Goal: Task Accomplishment & Management: Use online tool/utility

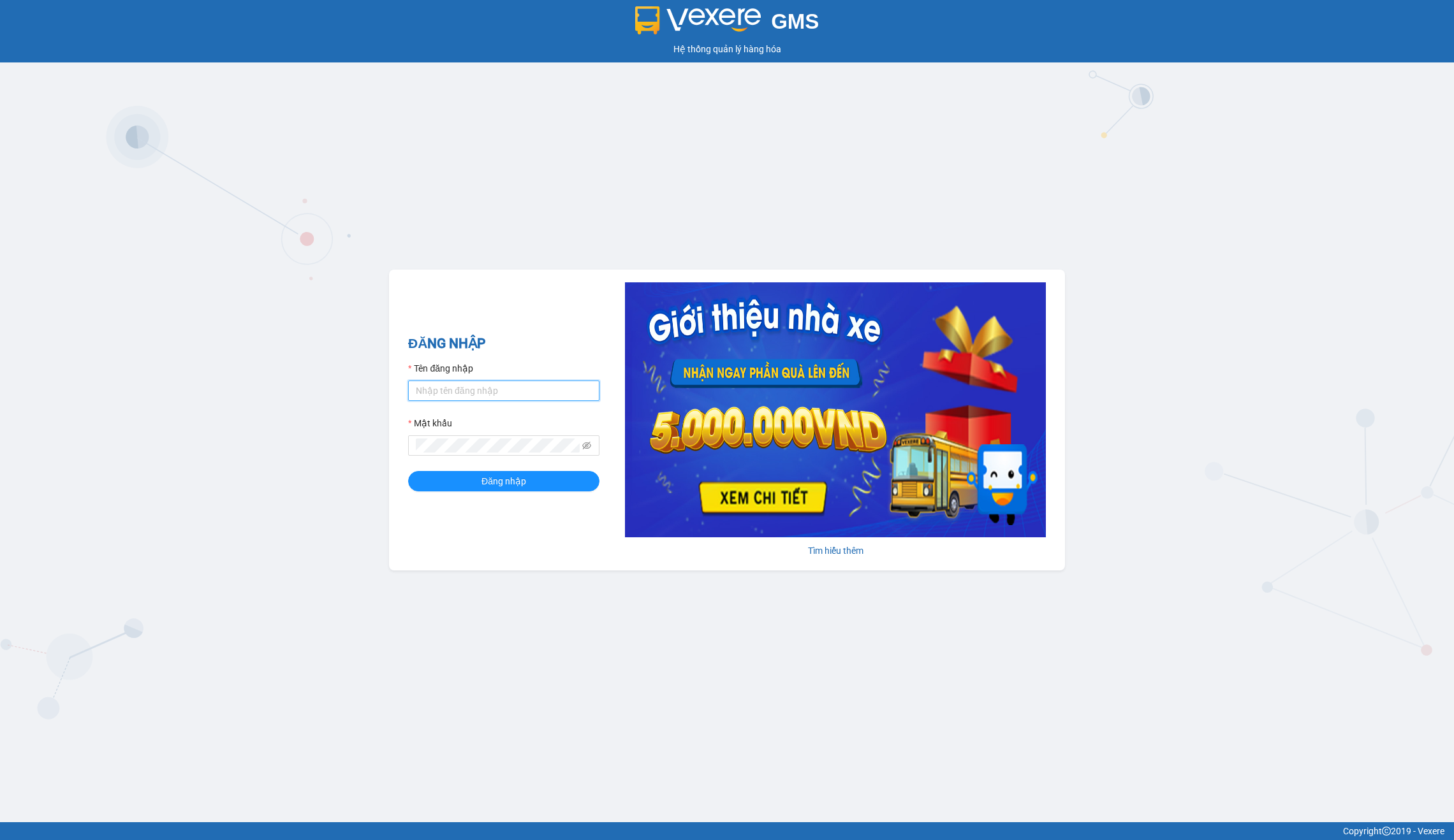
type input "nhan.tankimchi"
click at [512, 477] on span "Đăng nhập" at bounding box center [504, 481] width 45 height 14
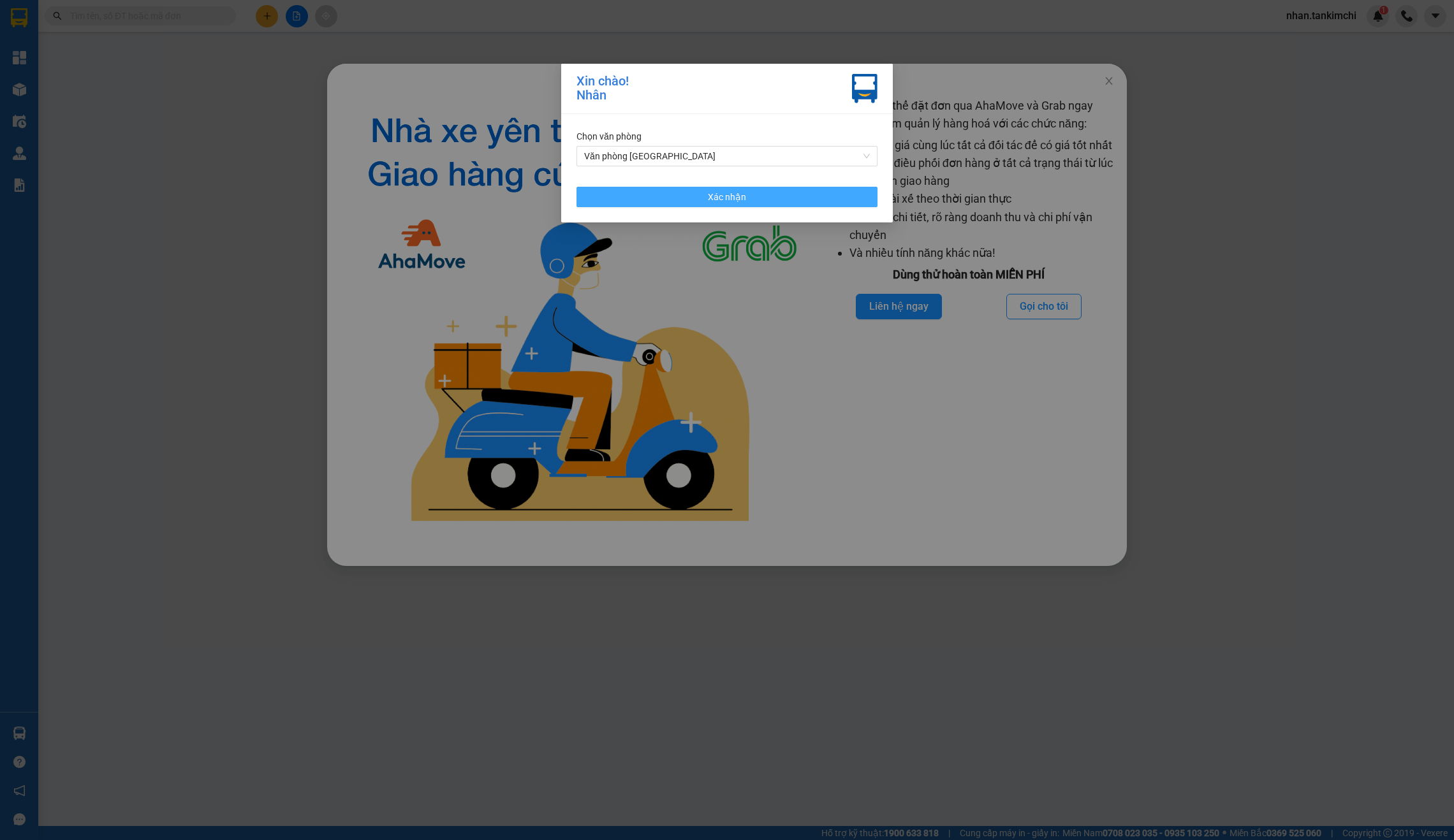
click at [739, 194] on span "Xác nhận" at bounding box center [727, 197] width 38 height 14
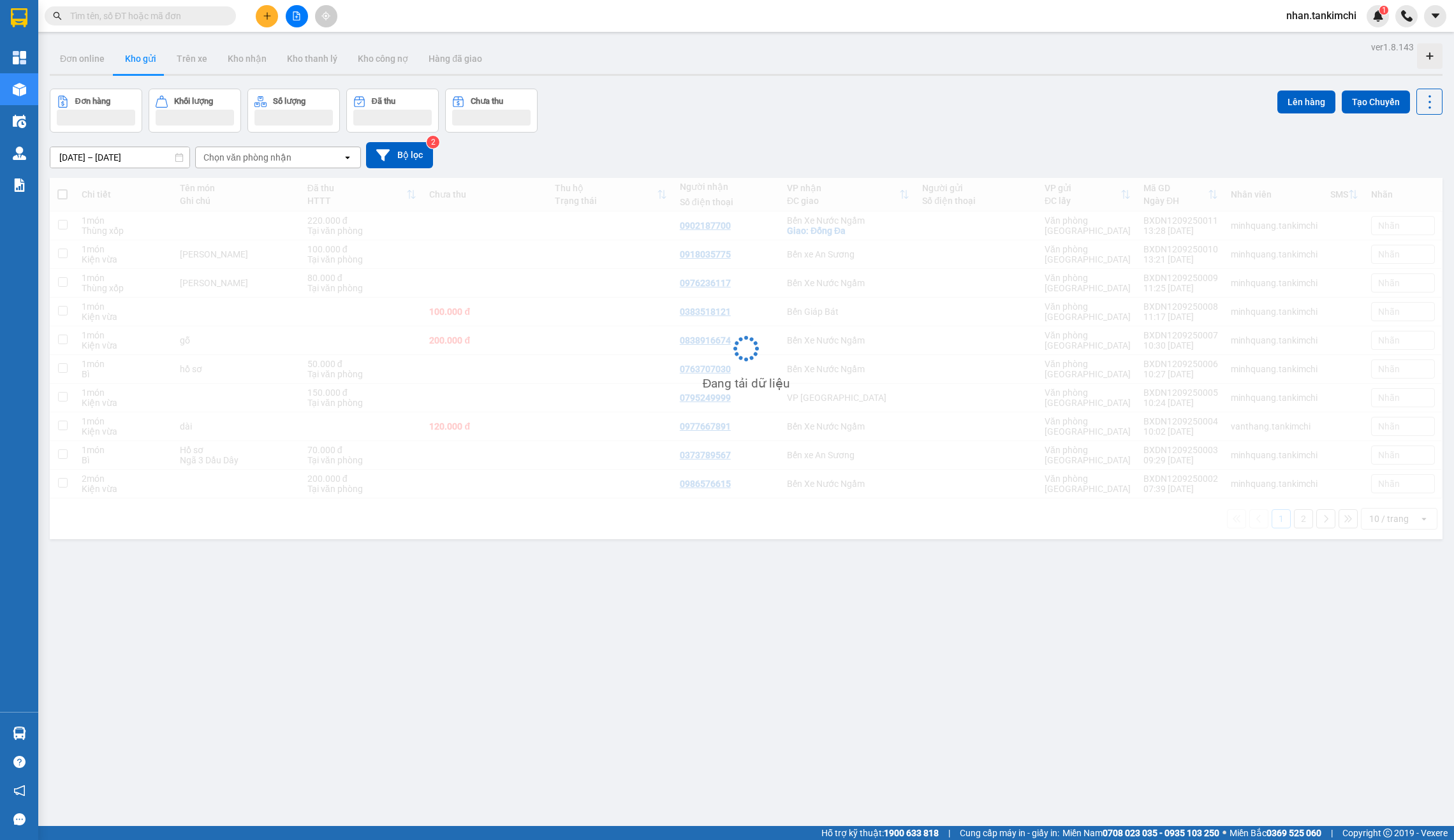
click at [174, 22] on span at bounding box center [141, 16] width 192 height 19
click at [172, 18] on input "text" at bounding box center [145, 16] width 150 height 14
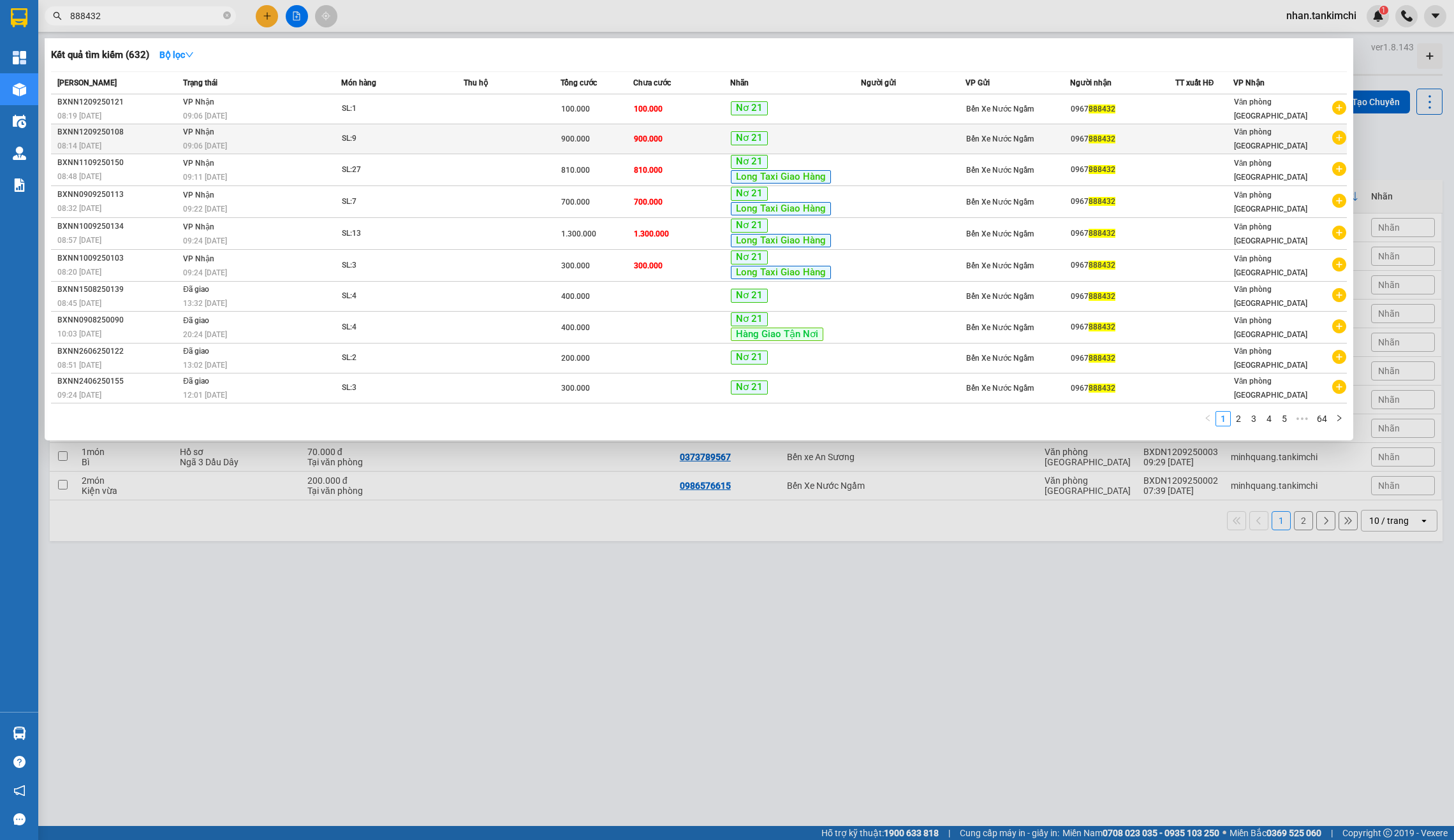
type input "888432"
click at [633, 143] on td "900.000" at bounding box center [682, 139] width 97 height 30
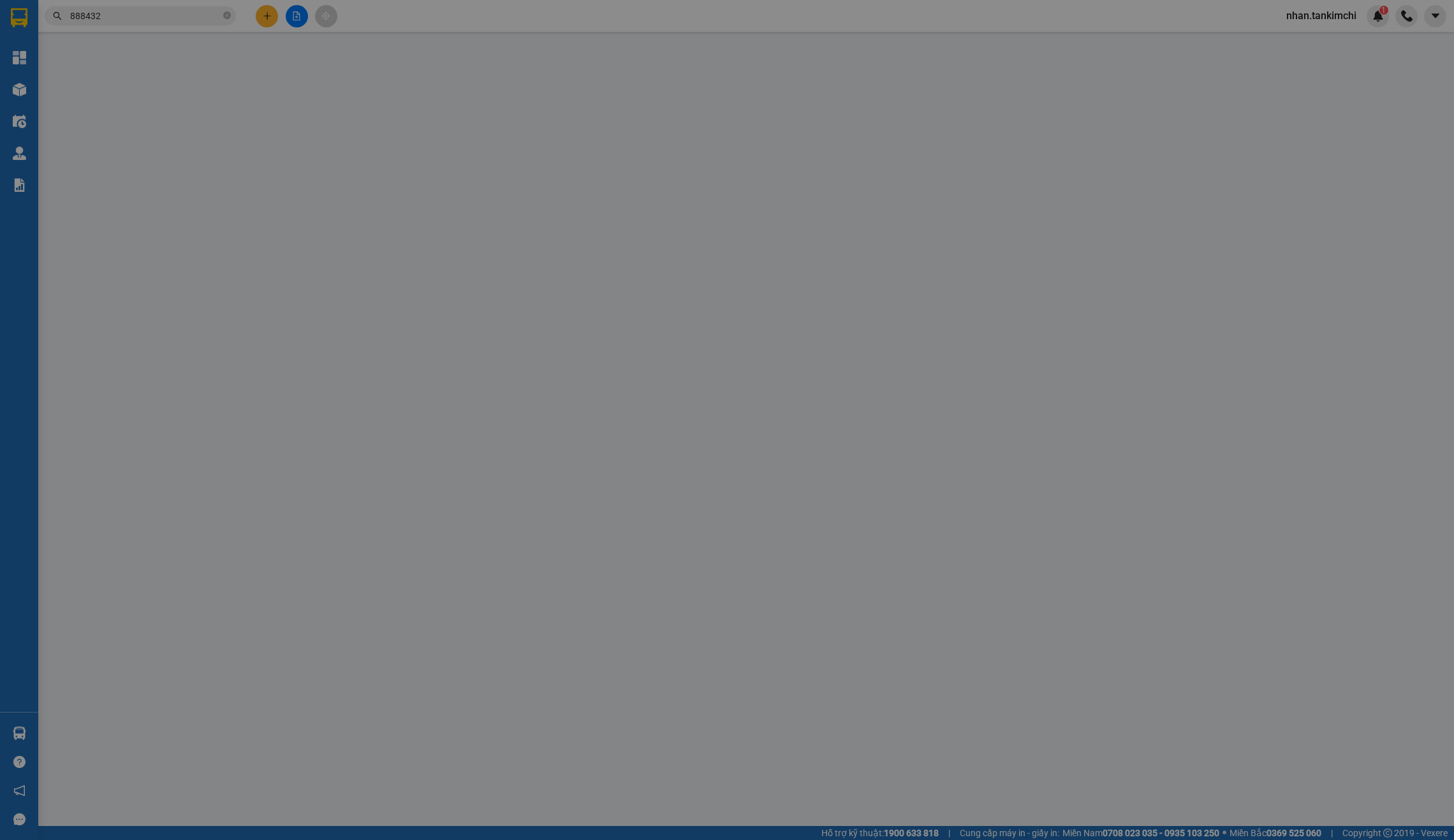
type input "0967888432"
type input "900.000"
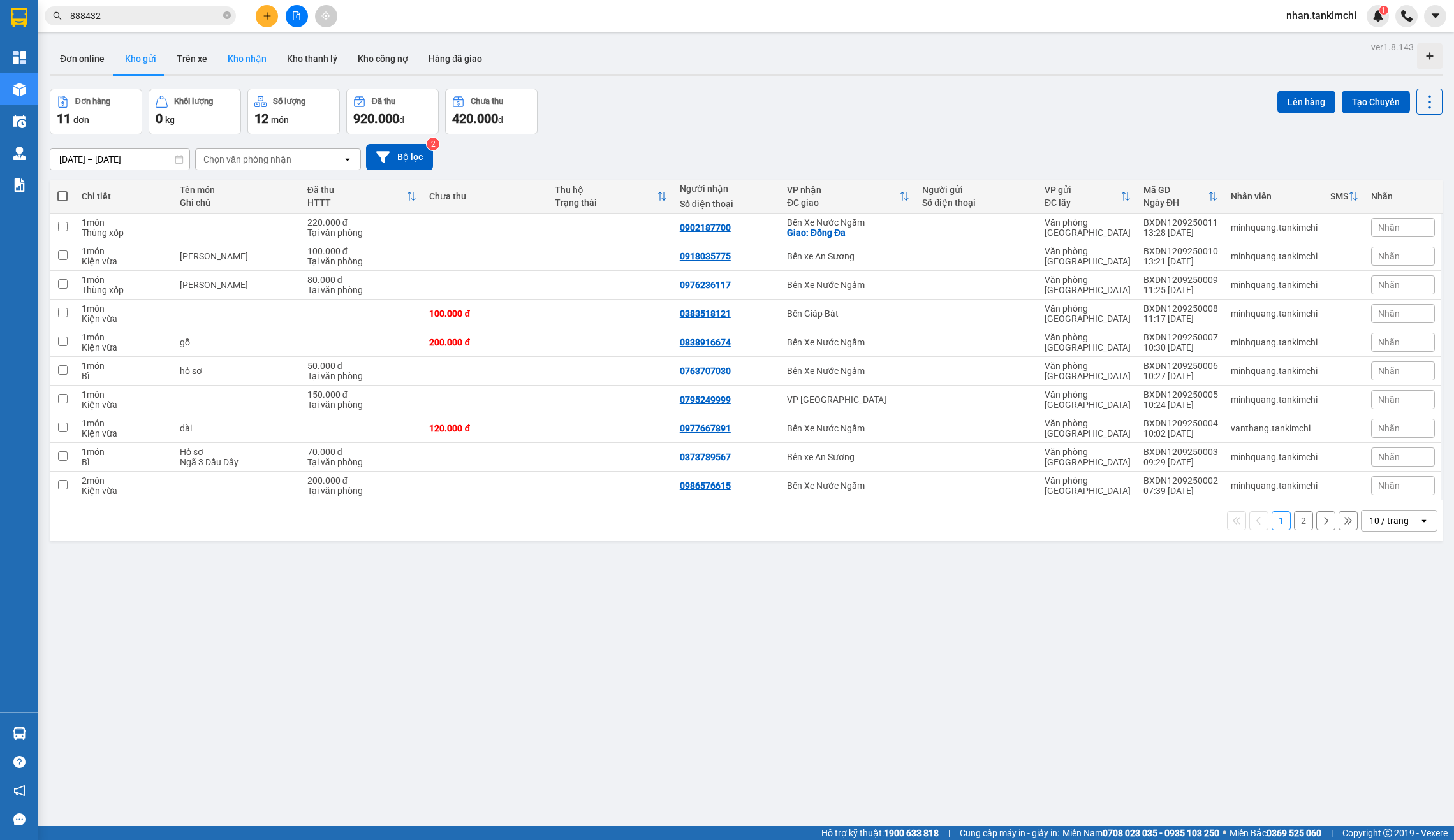
click at [238, 59] on button "Kho nhận" at bounding box center [247, 58] width 60 height 30
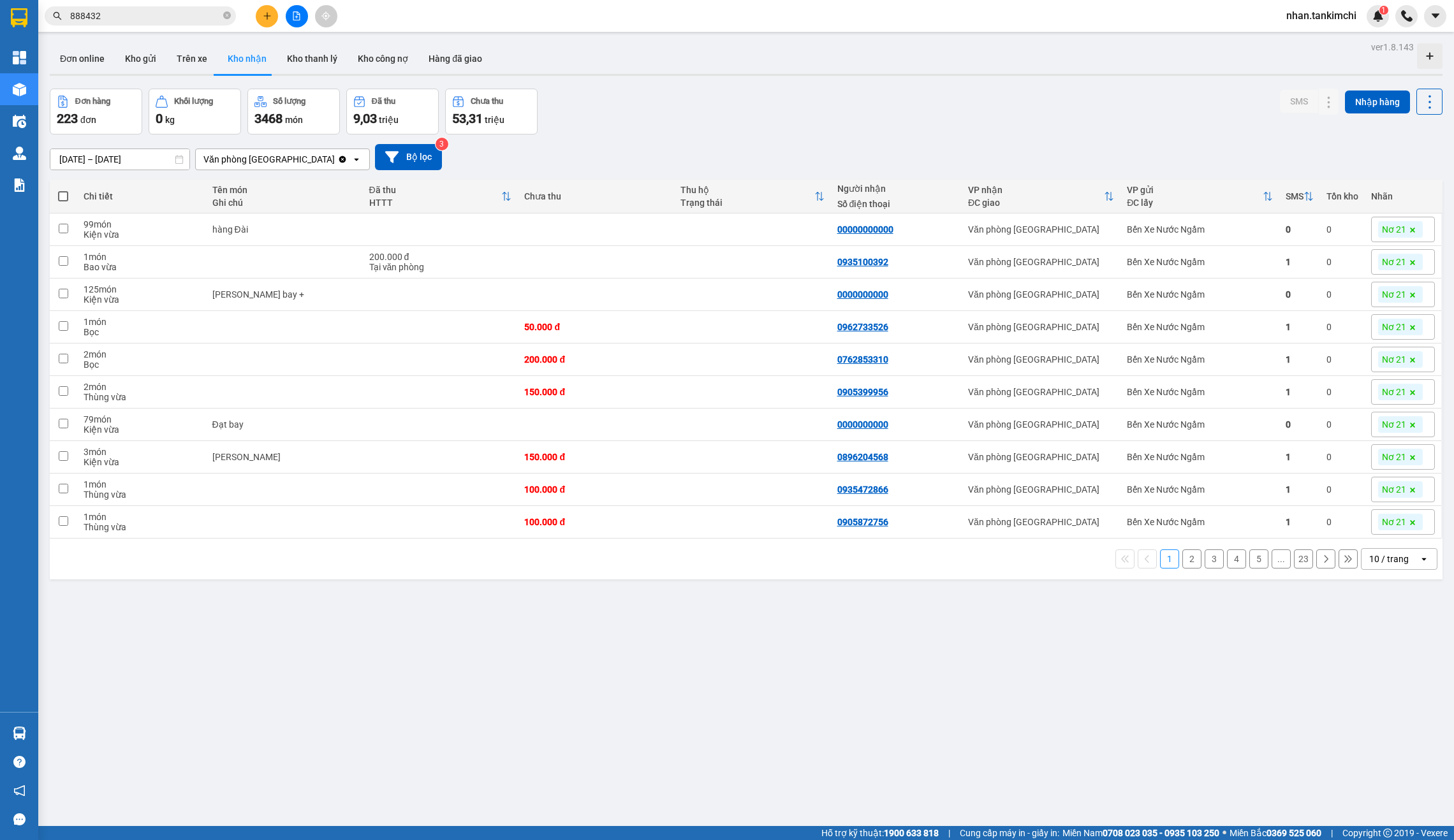
click at [1375, 565] on div "10 / trang" at bounding box center [1388, 559] width 40 height 13
click at [1395, 709] on span "100 / trang" at bounding box center [1394, 708] width 46 height 13
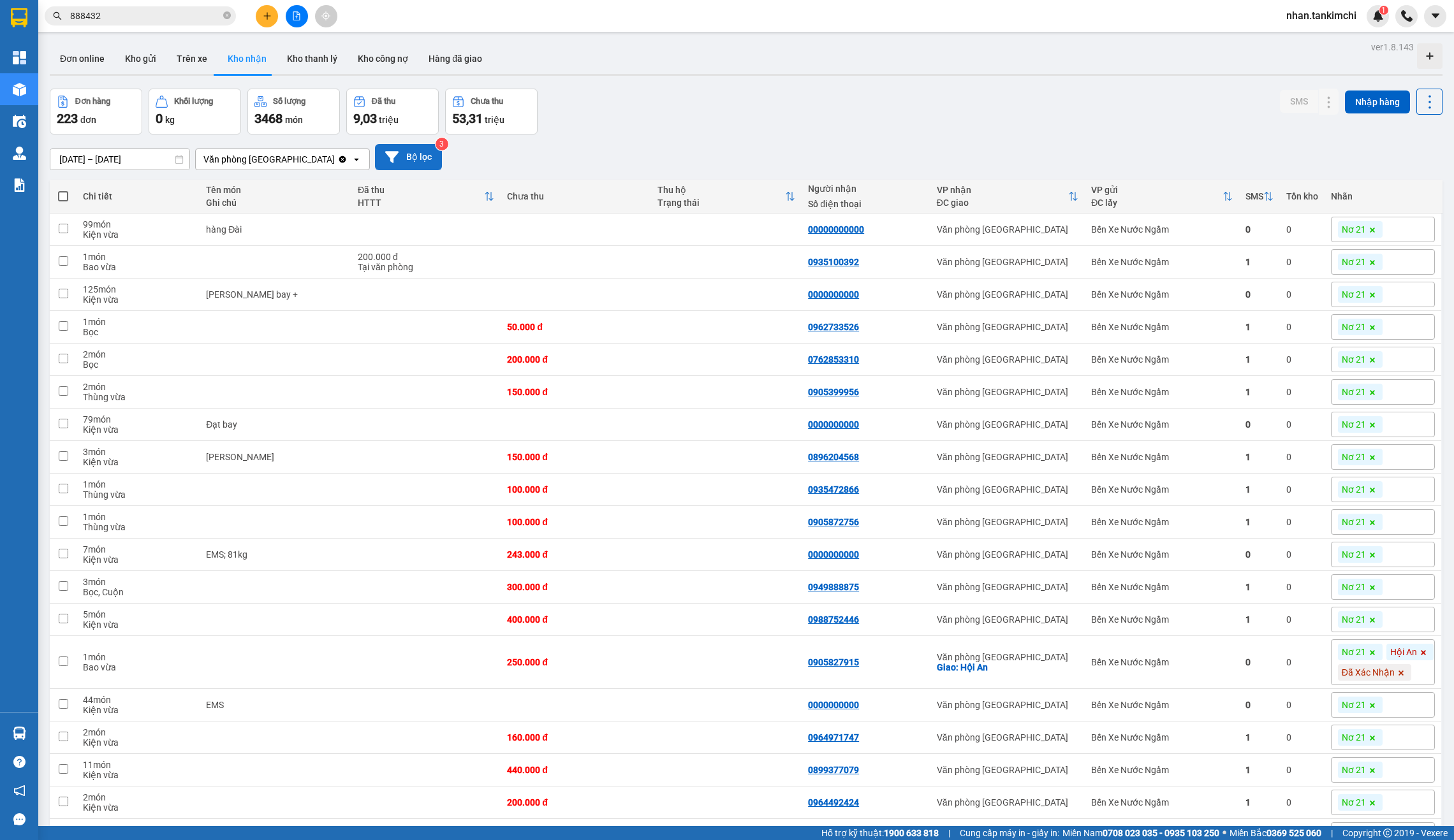
click at [396, 152] on button "Bộ lọc" at bounding box center [408, 157] width 67 height 26
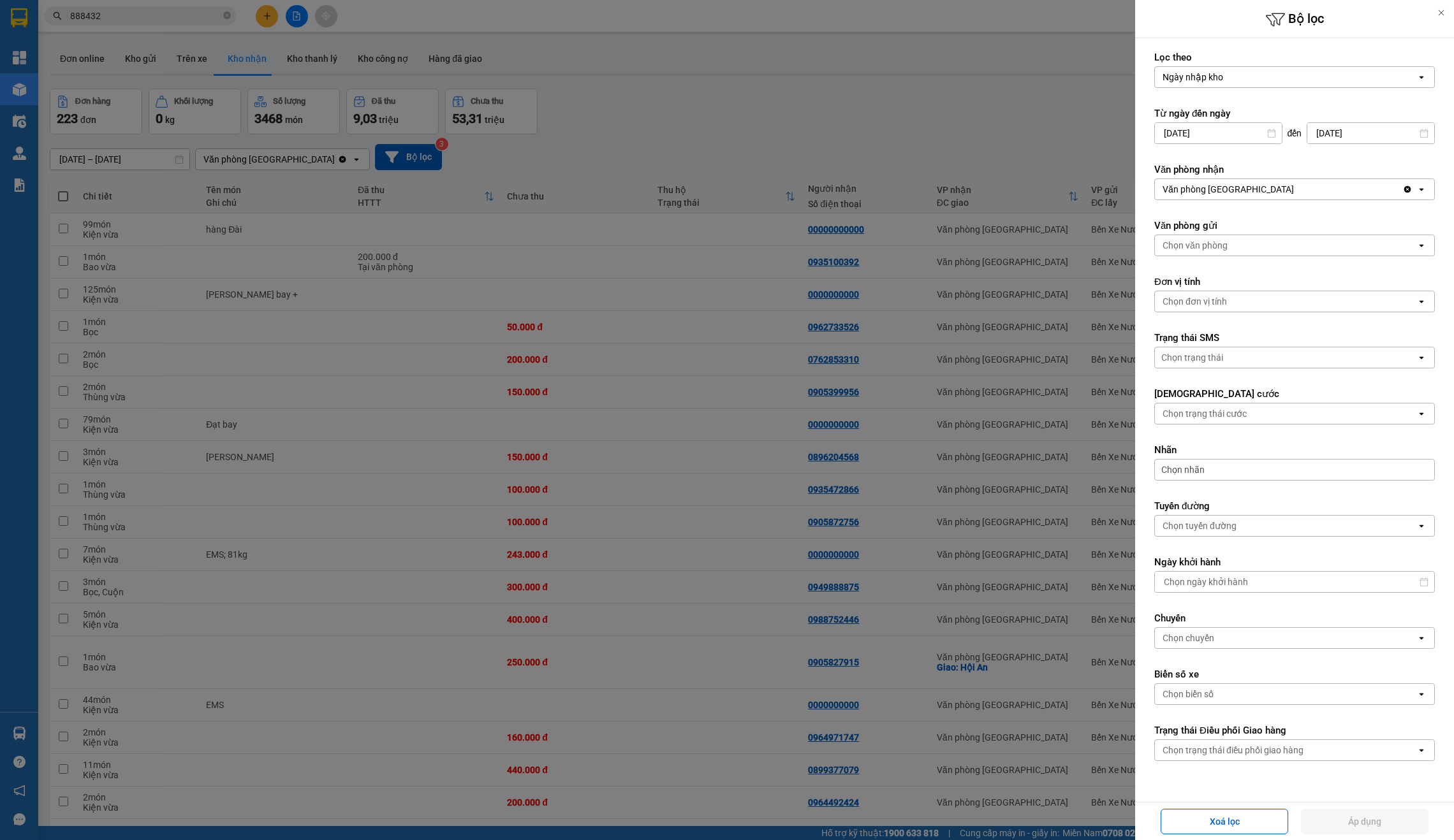
click at [714, 403] on div at bounding box center [727, 420] width 1454 height 840
